Goal: Navigation & Orientation: Find specific page/section

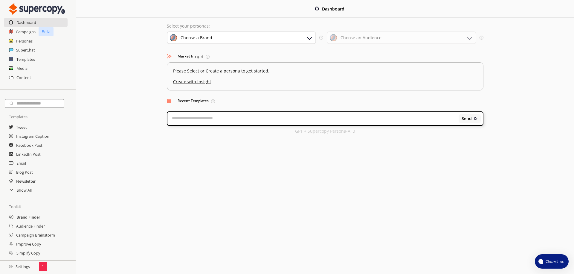
click at [37, 218] on h2 "Brand Finder" at bounding box center [28, 216] width 24 height 9
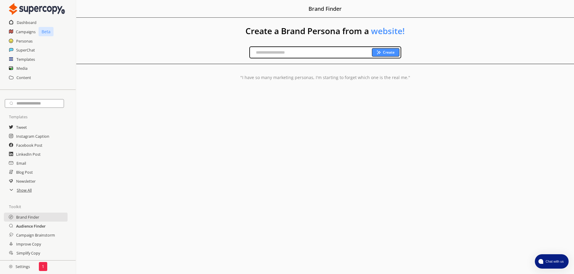
click at [36, 228] on h2 "Audience Finder" at bounding box center [31, 225] width 30 height 9
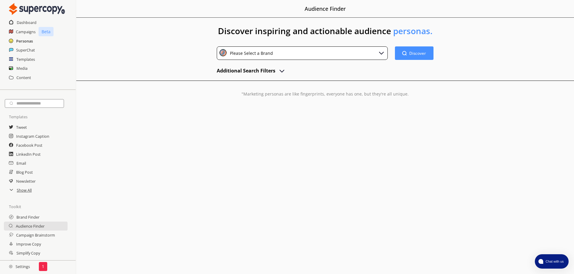
click at [16, 45] on h2 "Personas" at bounding box center [24, 40] width 17 height 9
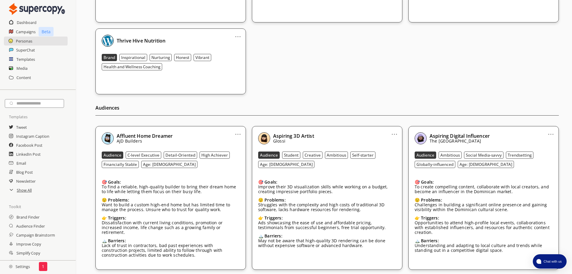
scroll to position [285, 0]
